Goal: Task Accomplishment & Management: Use online tool/utility

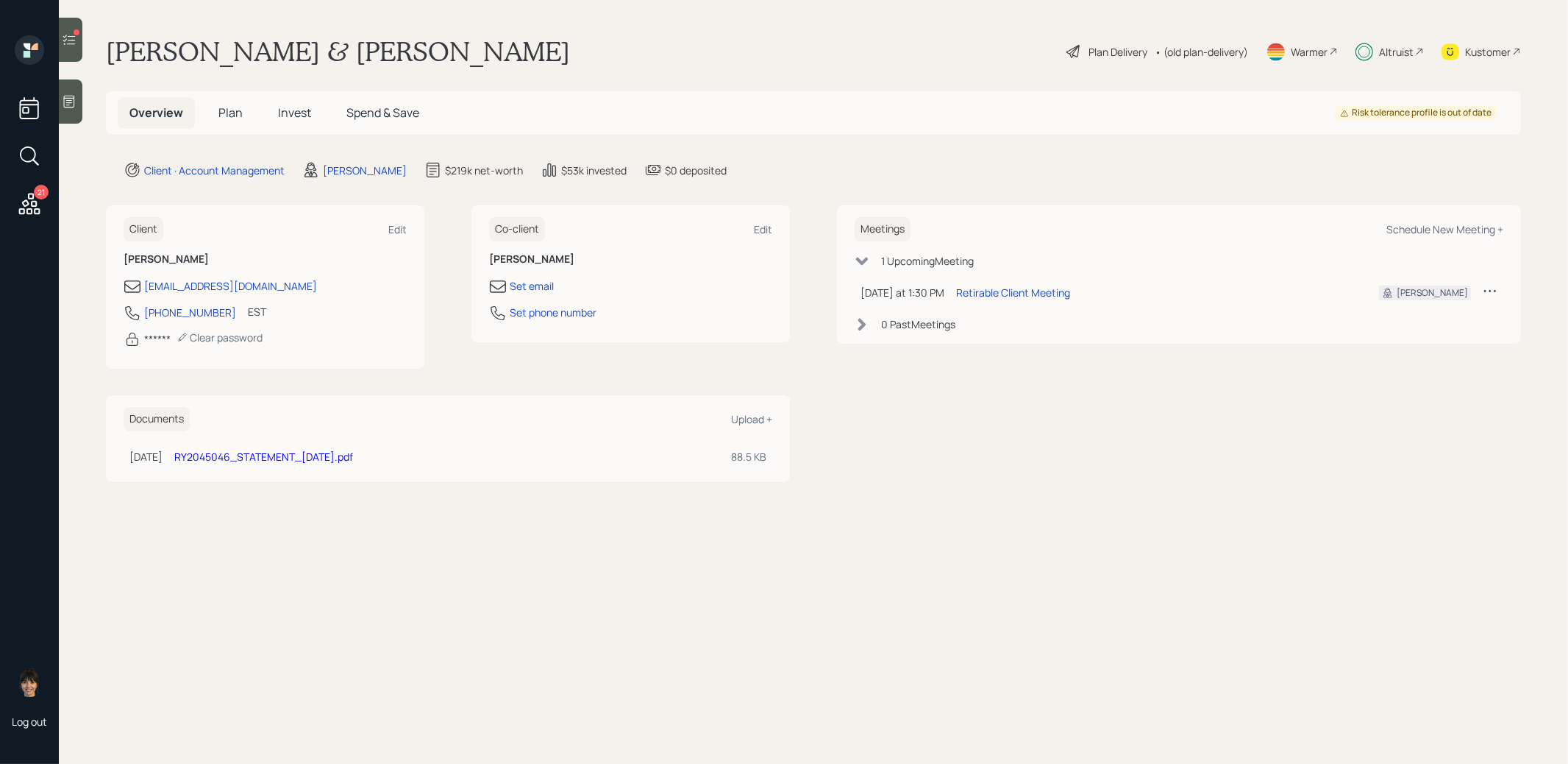
click at [68, 43] on icon at bounding box center [69, 40] width 15 height 15
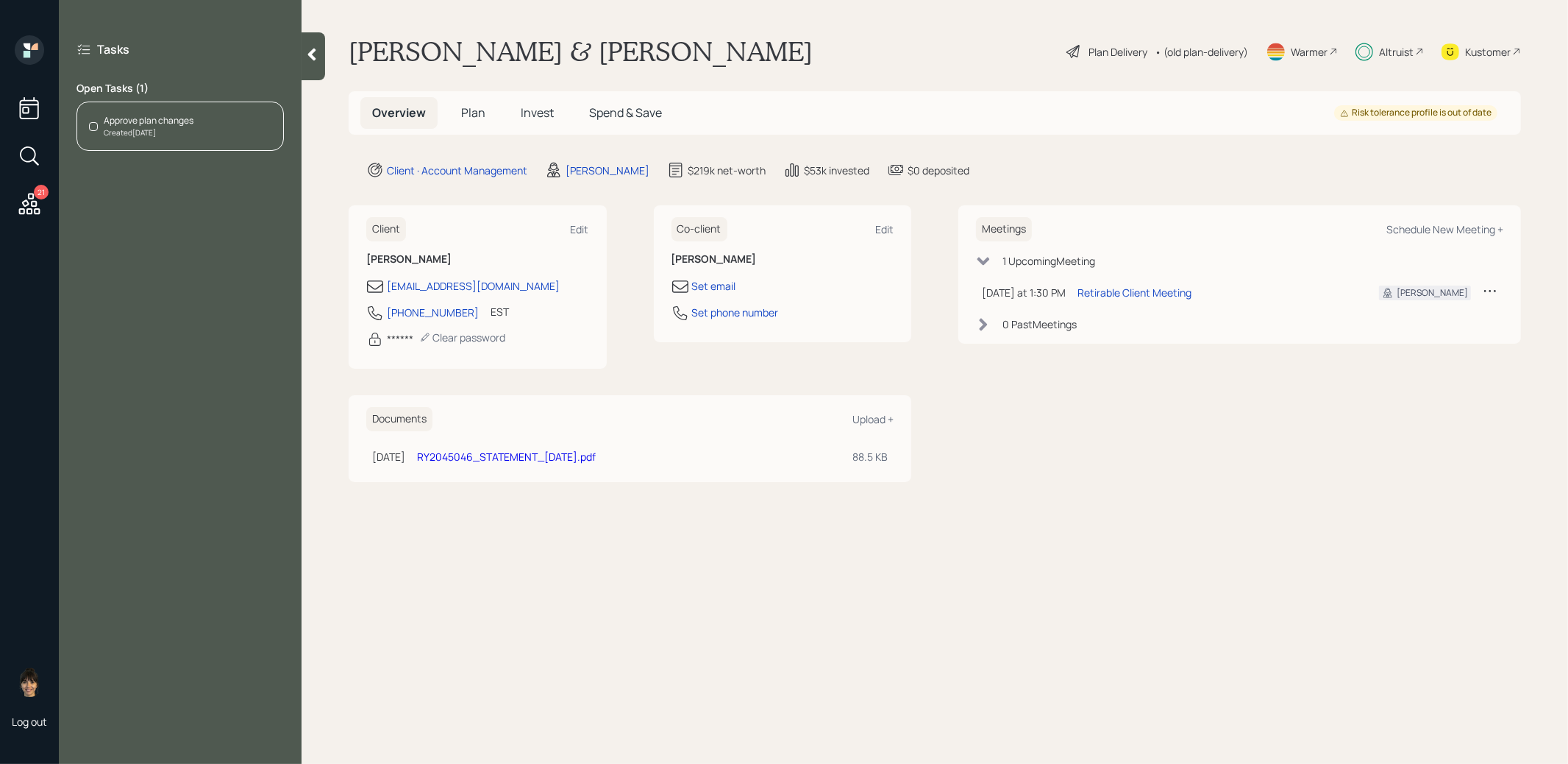
click at [317, 60] on icon at bounding box center [312, 54] width 15 height 15
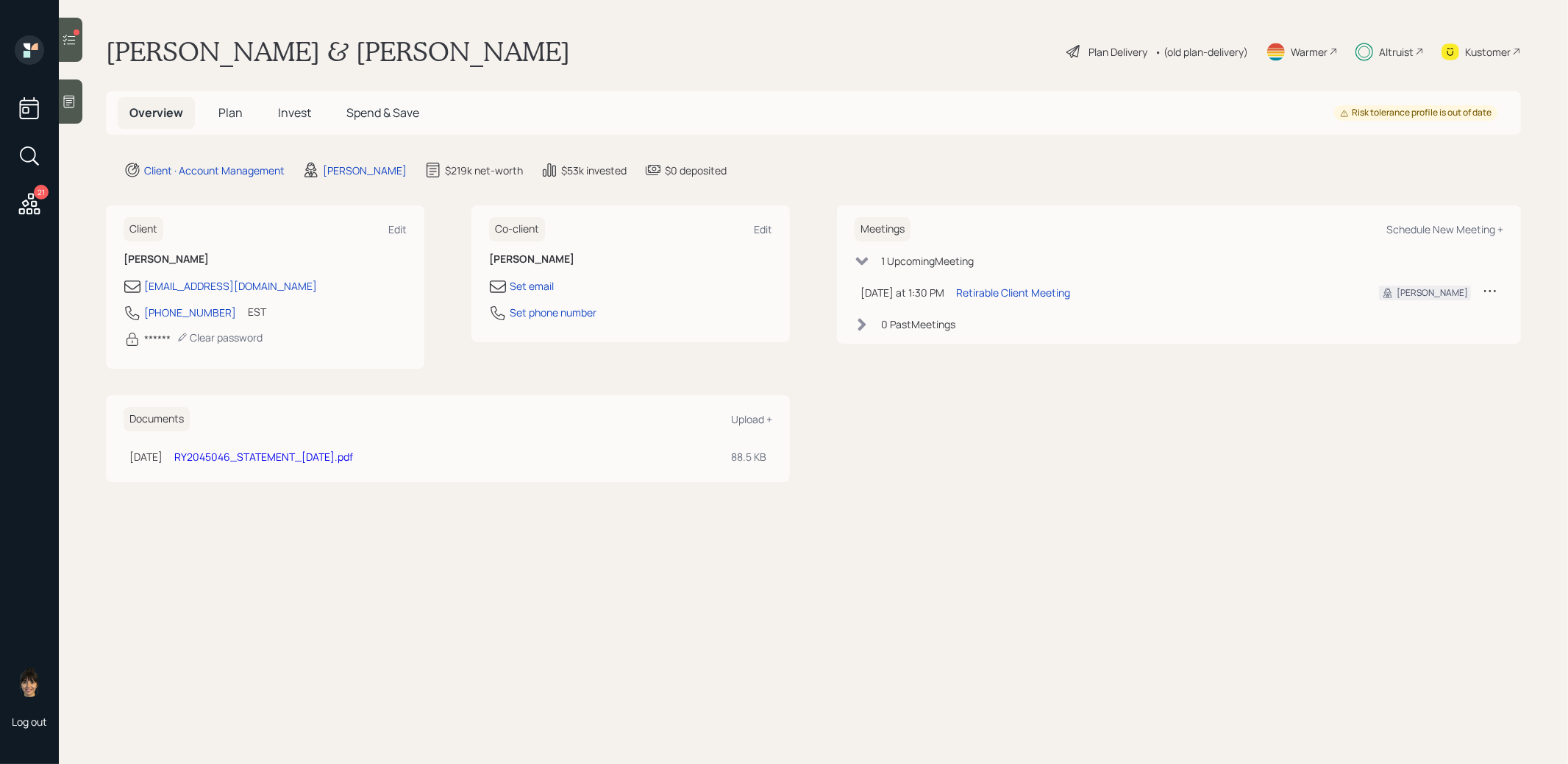
click at [225, 110] on span "Plan" at bounding box center [230, 113] width 24 height 16
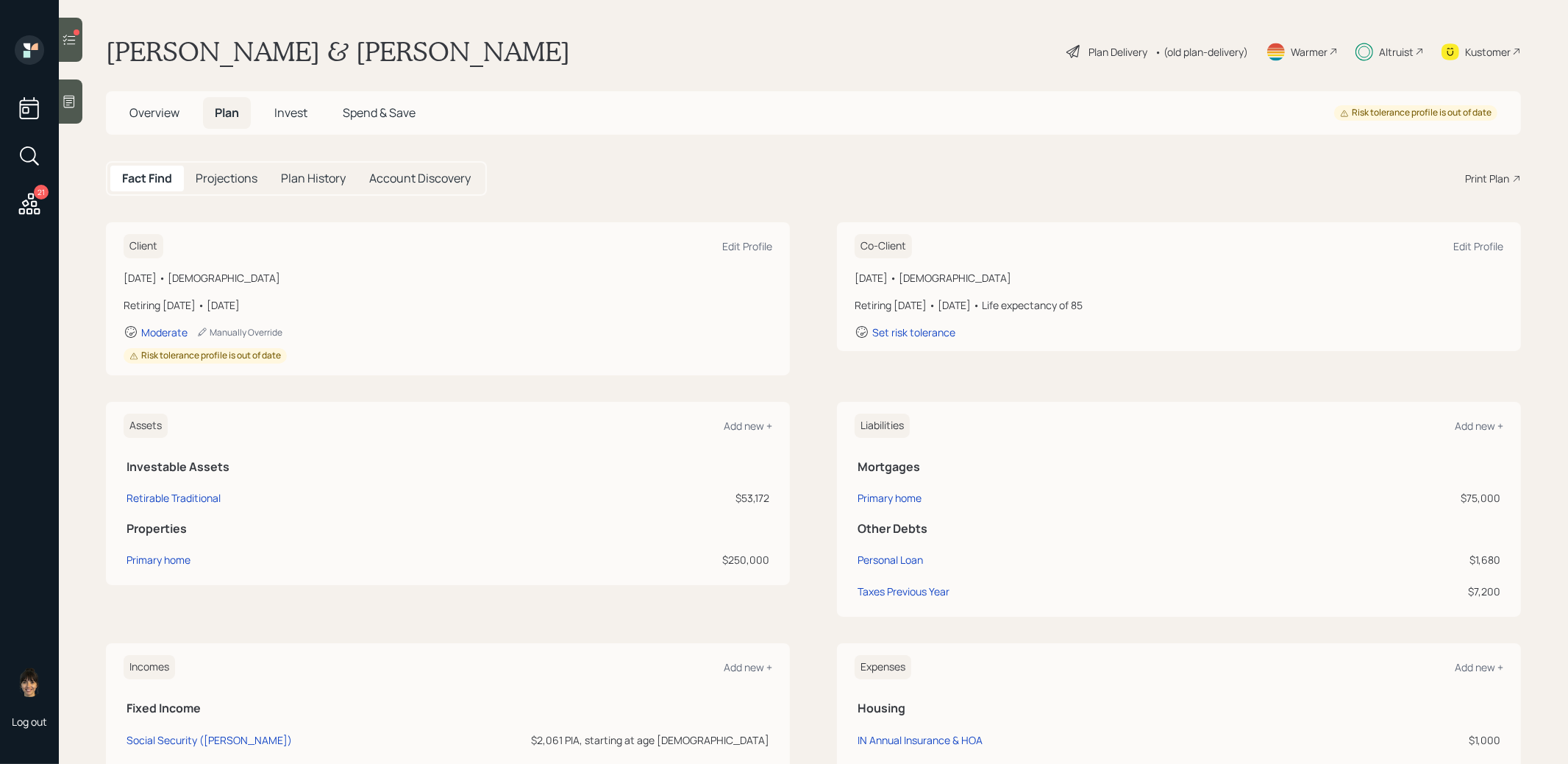
click at [288, 106] on span "Invest" at bounding box center [291, 113] width 33 height 16
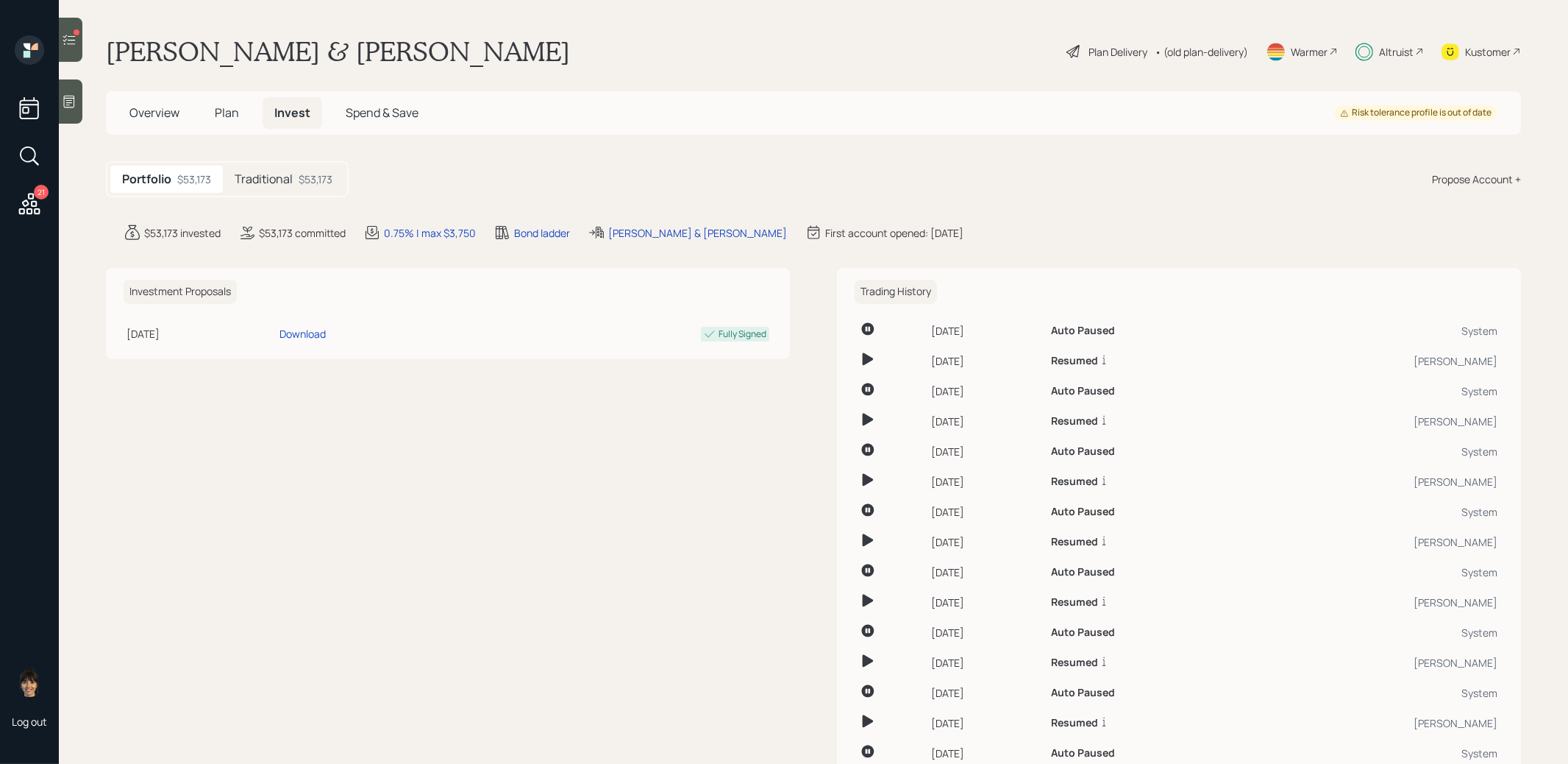
click at [232, 112] on span "Plan" at bounding box center [227, 113] width 24 height 16
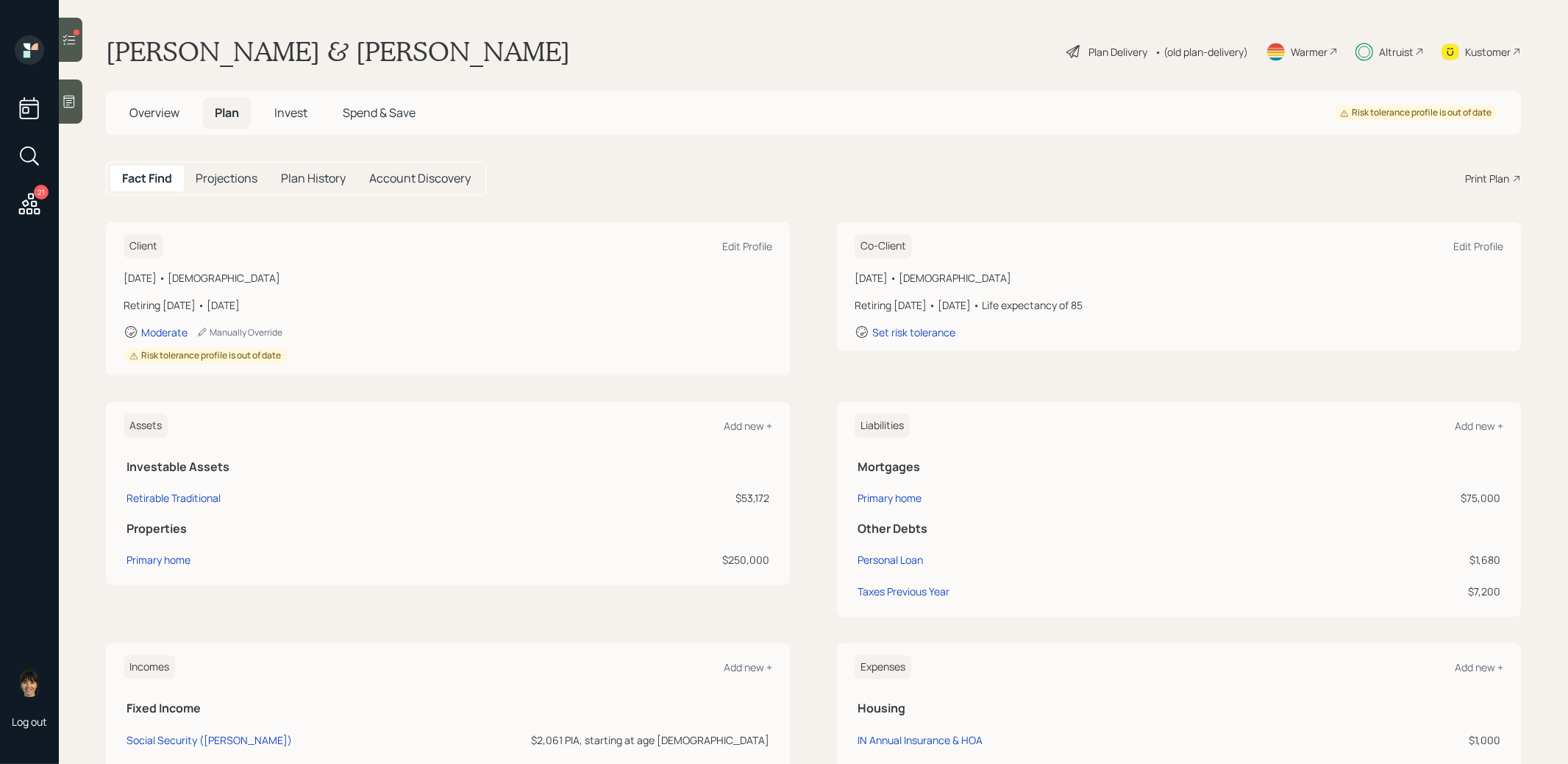
click at [298, 119] on span "Invest" at bounding box center [291, 113] width 33 height 16
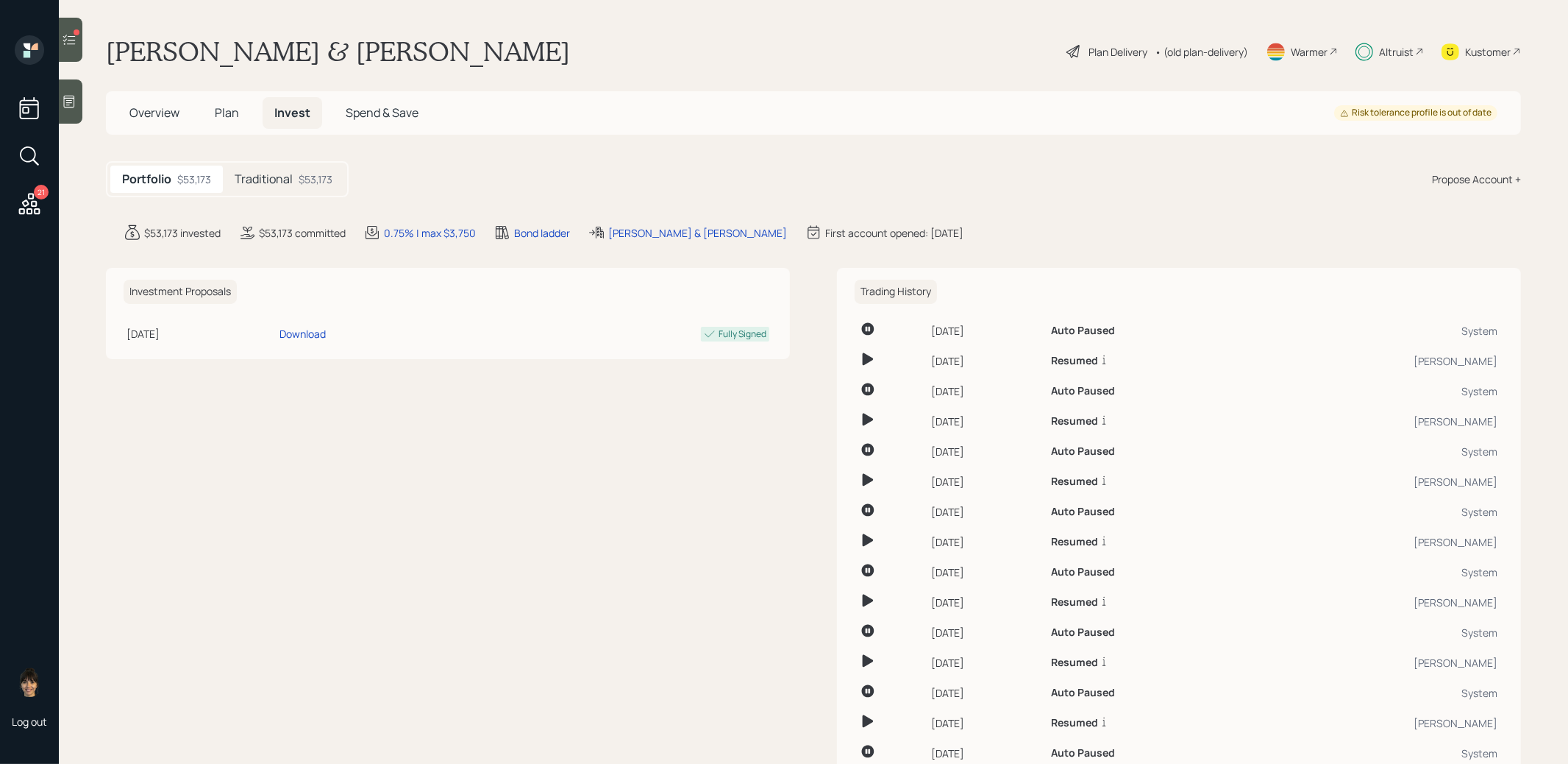
click at [286, 177] on h5 "Traditional" at bounding box center [264, 179] width 59 height 14
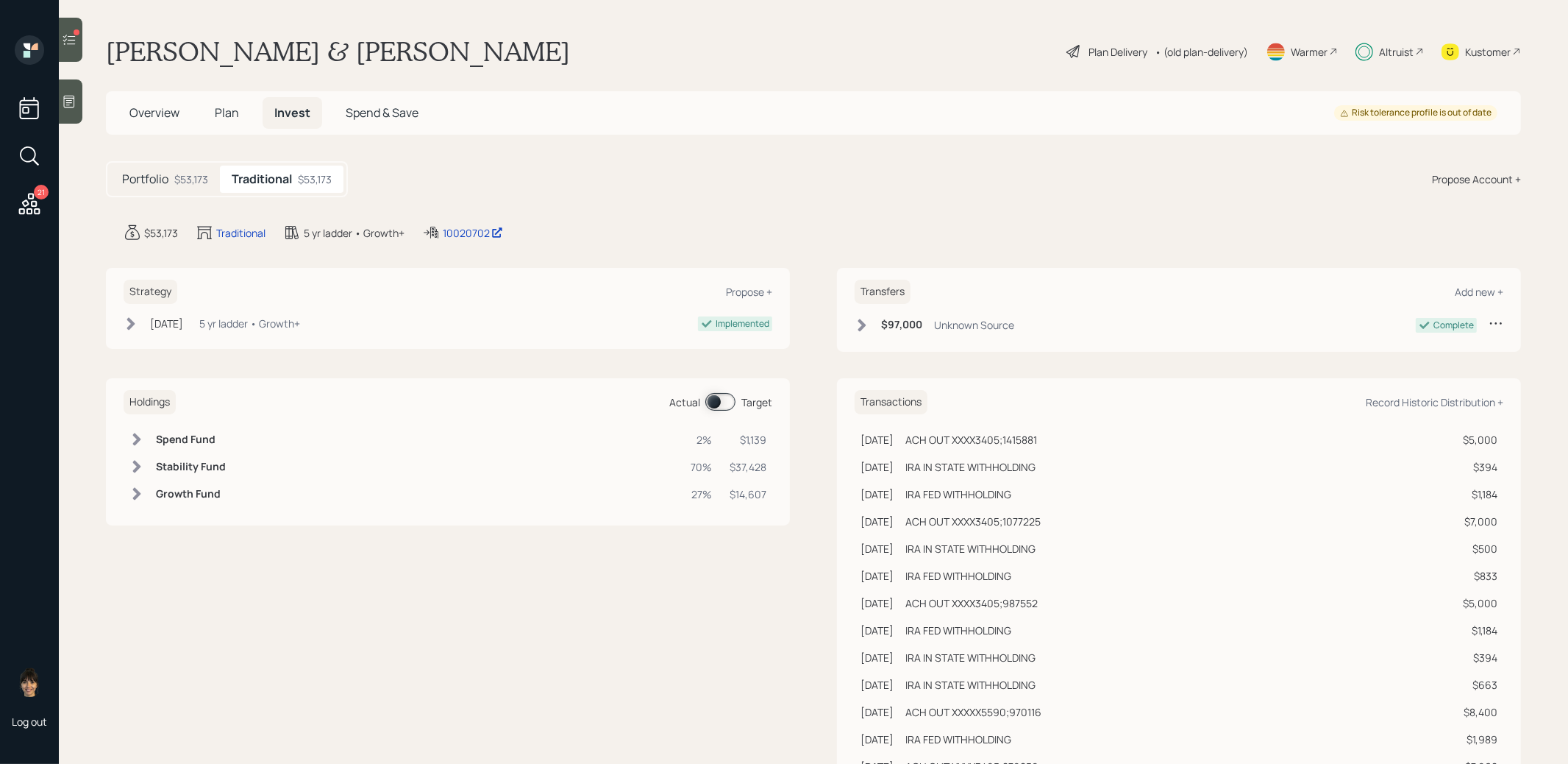
click at [716, 401] on span at bounding box center [720, 401] width 30 height 17
click at [728, 399] on span at bounding box center [720, 401] width 30 height 17
click at [1121, 40] on div "Plan Delivery • (old plan-delivery)" at bounding box center [1158, 51] width 185 height 32
click at [1121, 45] on div "Plan Delivery" at bounding box center [1117, 52] width 59 height 16
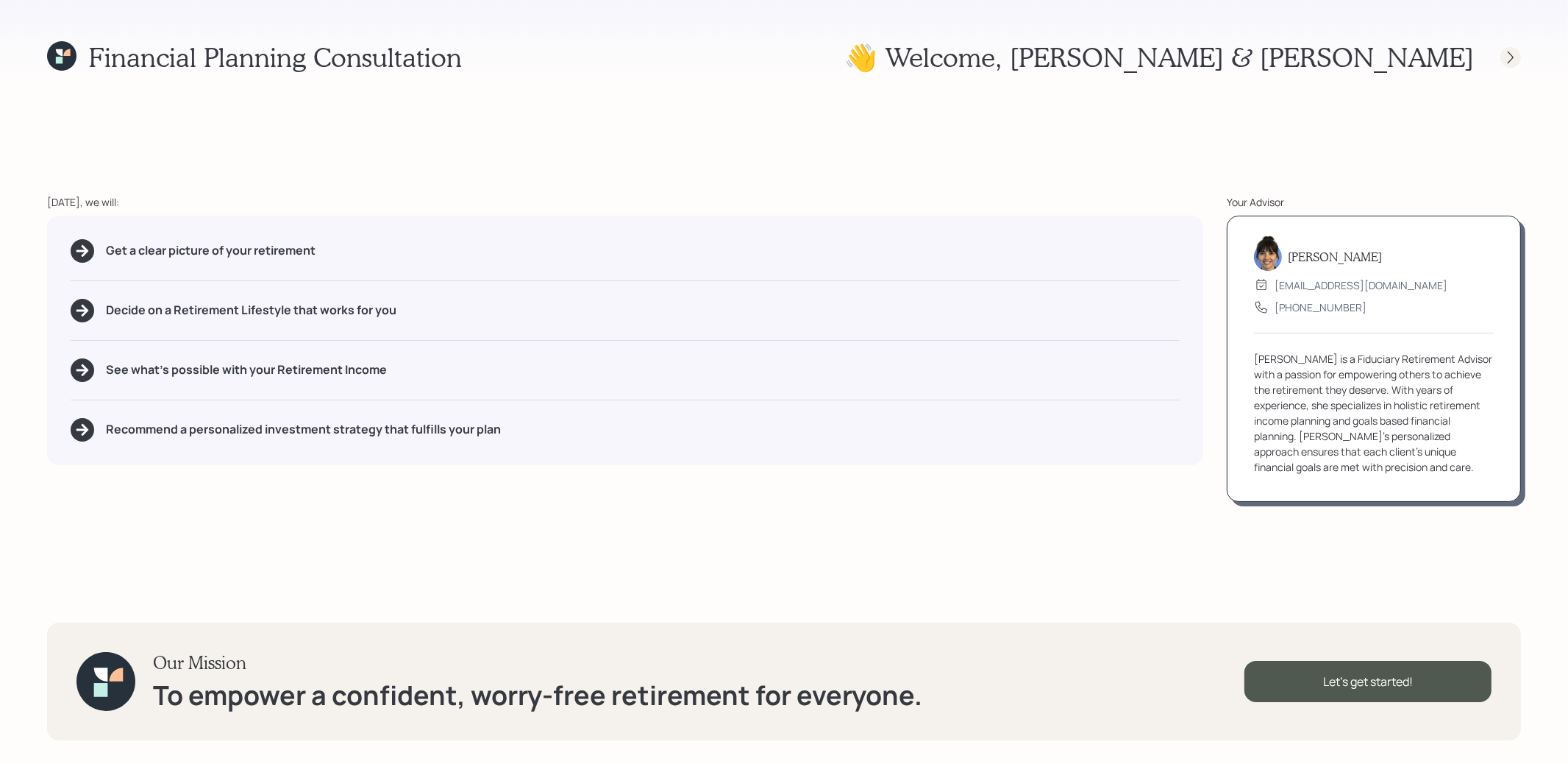
click at [1511, 53] on icon at bounding box center [1511, 58] width 15 height 15
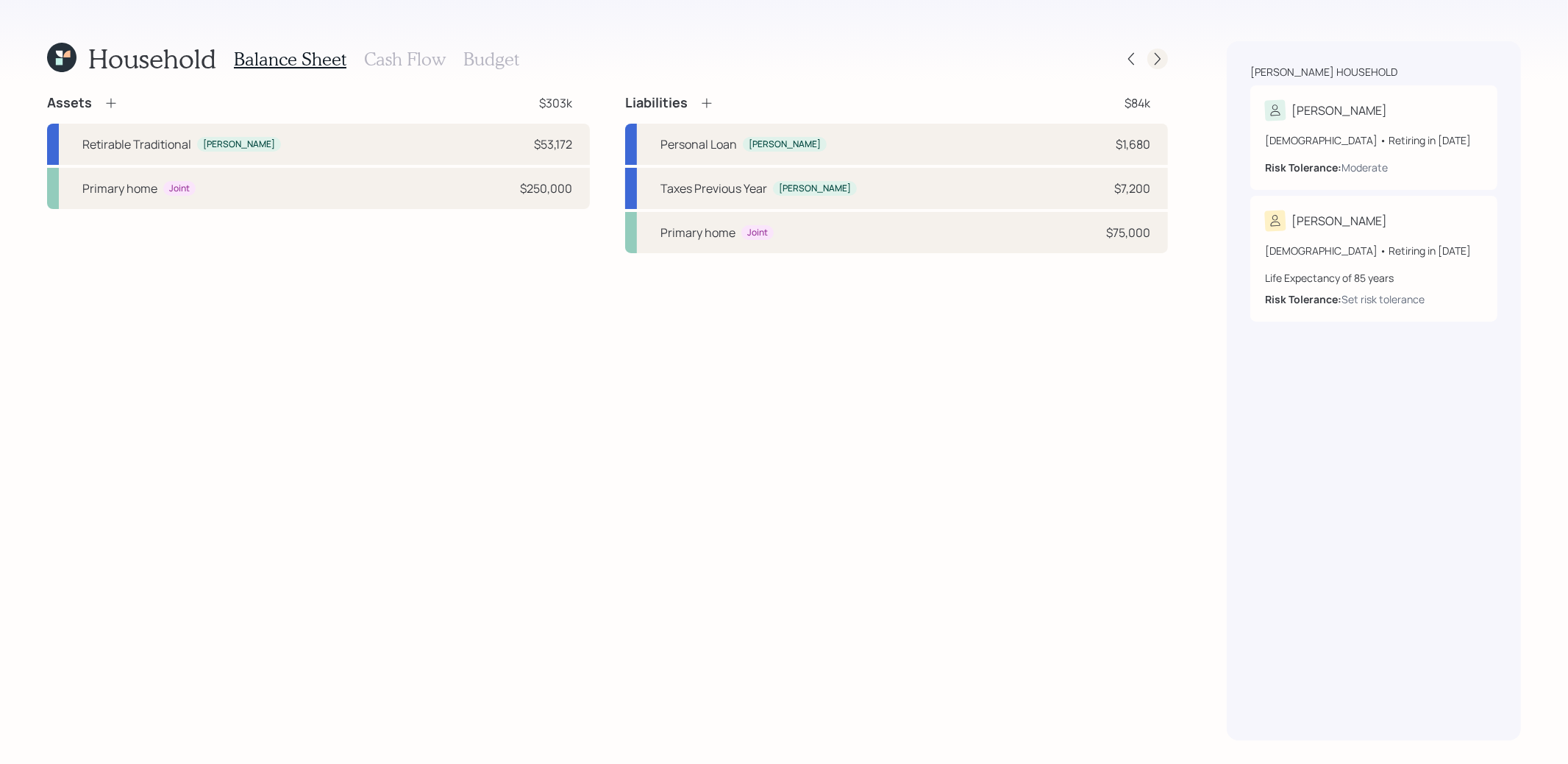
click at [1163, 57] on icon at bounding box center [1158, 59] width 15 height 15
